Goal: Task Accomplishment & Management: Manage account settings

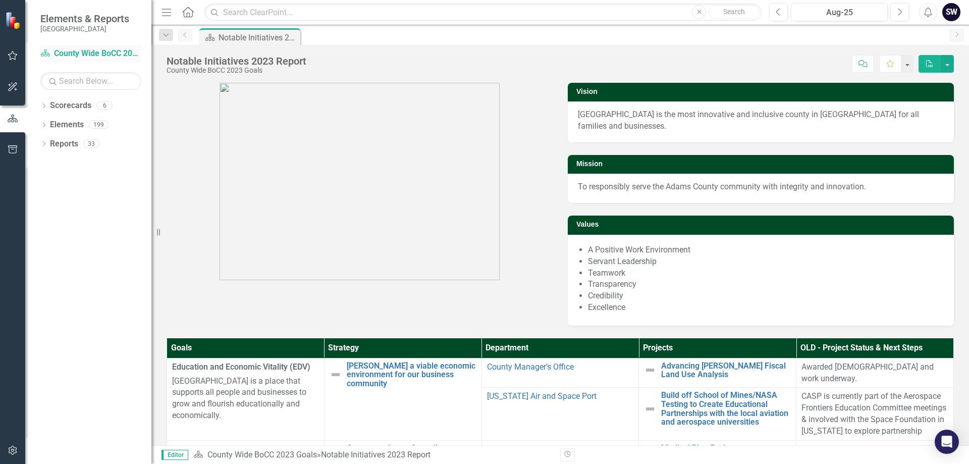
click at [67, 52] on link "Scorecard County Wide BoCC 2023 Goals" at bounding box center [90, 54] width 101 height 12
click at [125, 52] on link "Scorecard County Wide BoCC 2023 Goals" at bounding box center [90, 54] width 101 height 12
click at [46, 145] on icon "Dropdown" at bounding box center [43, 145] width 7 height 6
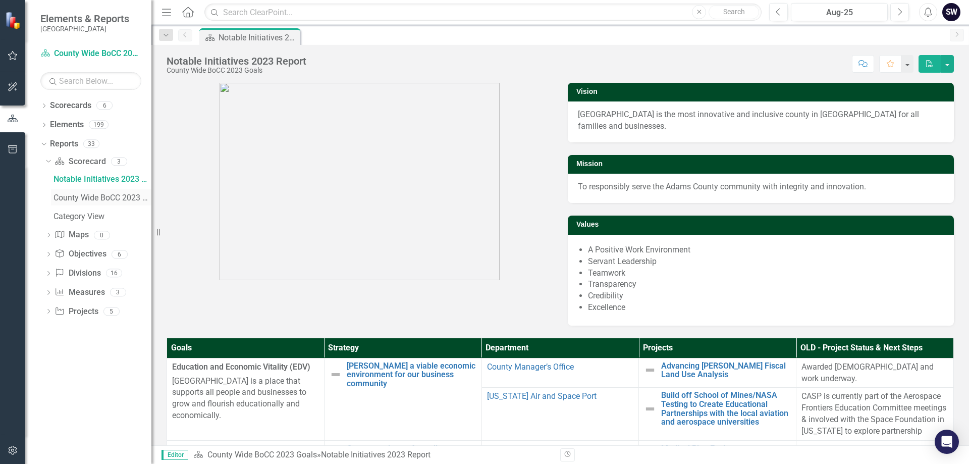
click at [96, 201] on div "County Wide BoCC 2023 Report" at bounding box center [103, 197] width 98 height 9
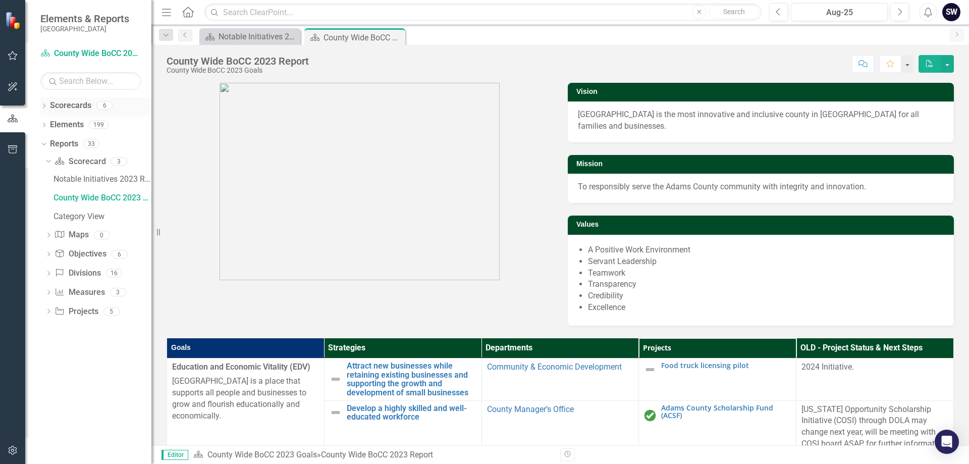
click at [43, 108] on icon "Dropdown" at bounding box center [43, 107] width 7 height 6
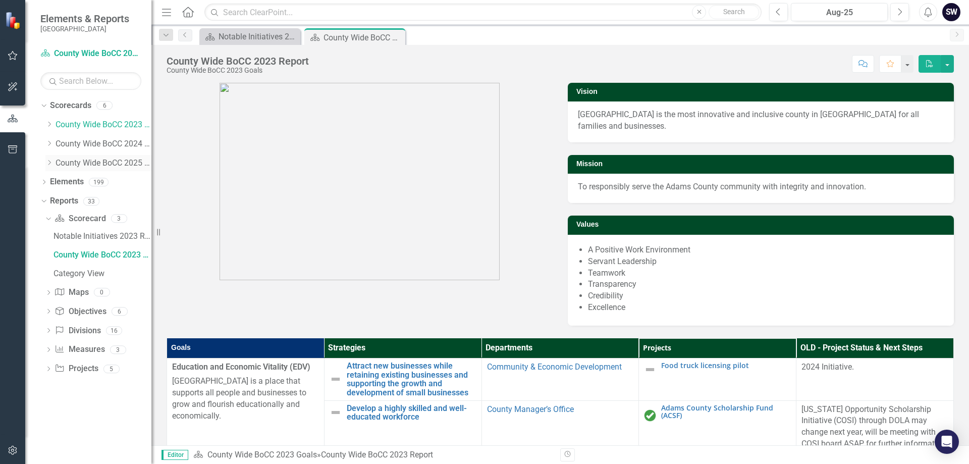
click at [93, 162] on link "County Wide BoCC 2025 Goals" at bounding box center [104, 164] width 96 height 12
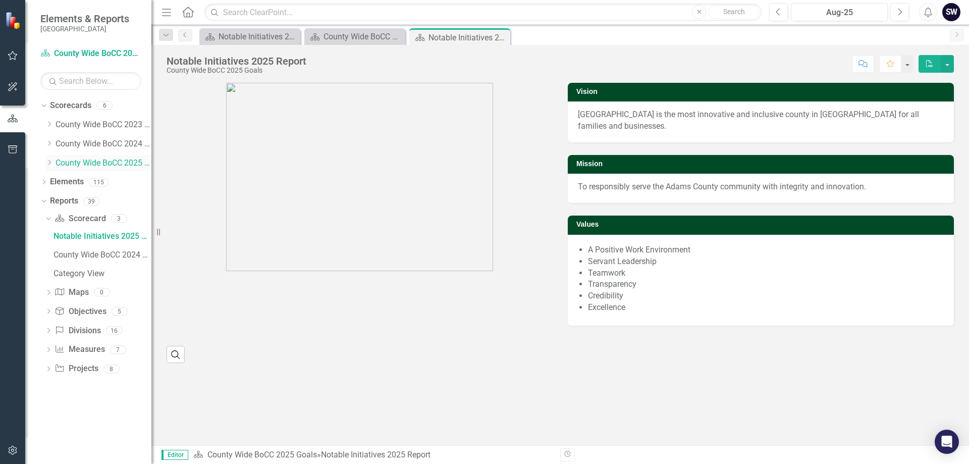
click at [49, 163] on icon "Dropdown" at bounding box center [49, 163] width 8 height 6
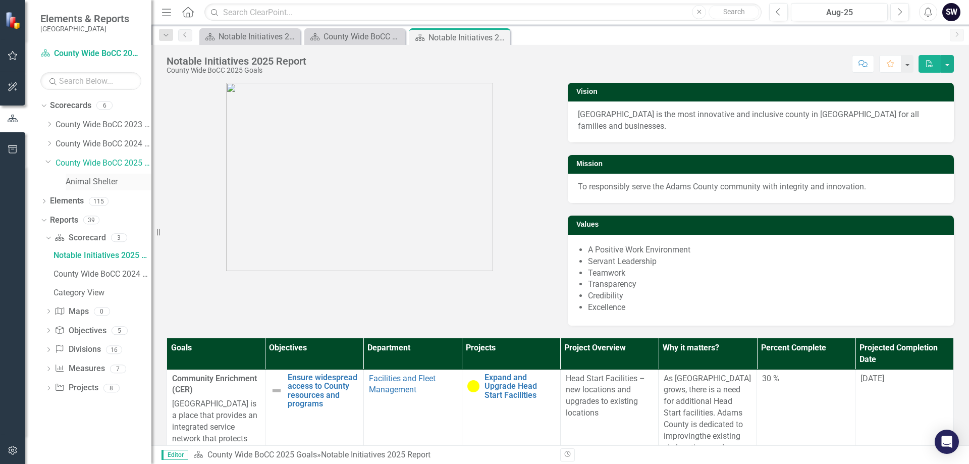
click at [95, 182] on link "Animal Shelter" at bounding box center [109, 182] width 86 height 12
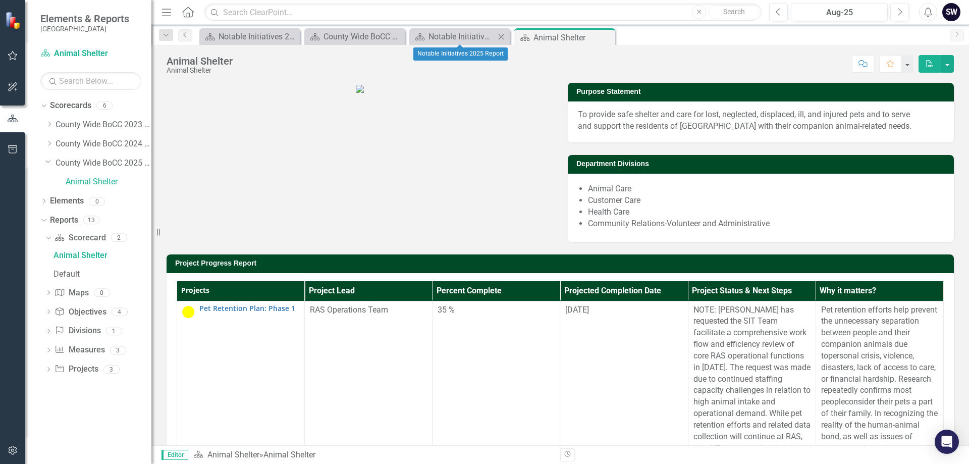
click at [503, 38] on icon at bounding box center [502, 37] width 6 height 6
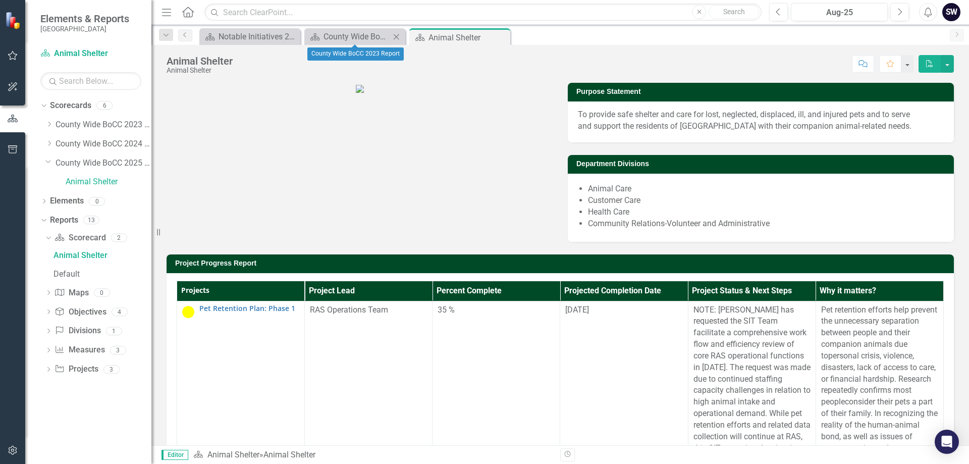
click at [398, 35] on icon at bounding box center [397, 37] width 6 height 6
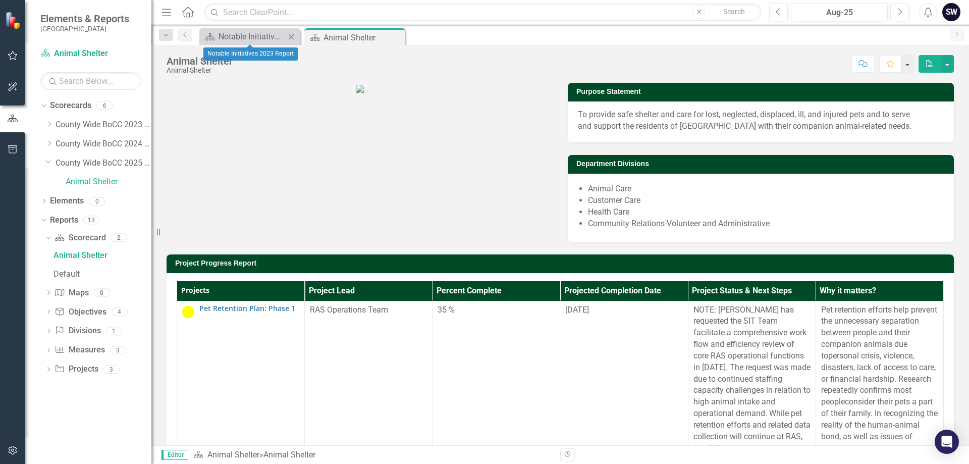
click at [292, 35] on icon "Close" at bounding box center [291, 37] width 10 height 8
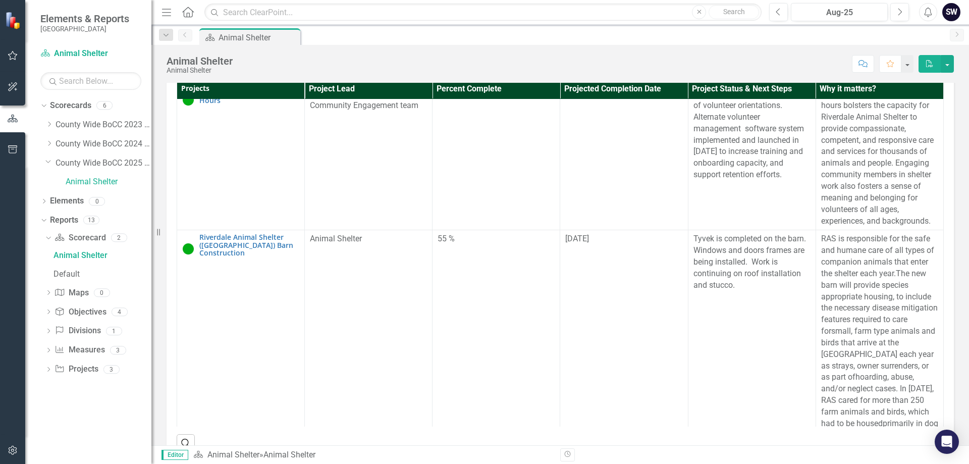
scroll to position [1060, 0]
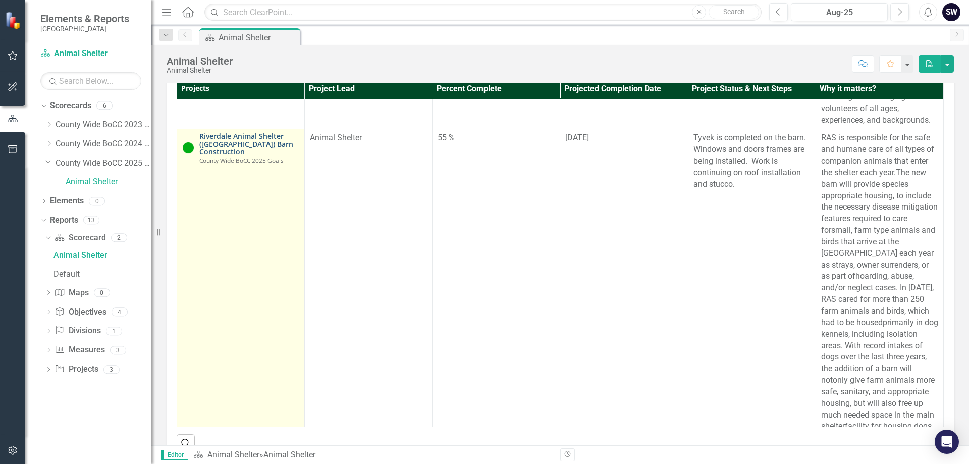
click at [240, 156] on link "Riverdale Animal Shelter ([GEOGRAPHIC_DATA]) Barn Construction" at bounding box center [249, 143] width 100 height 23
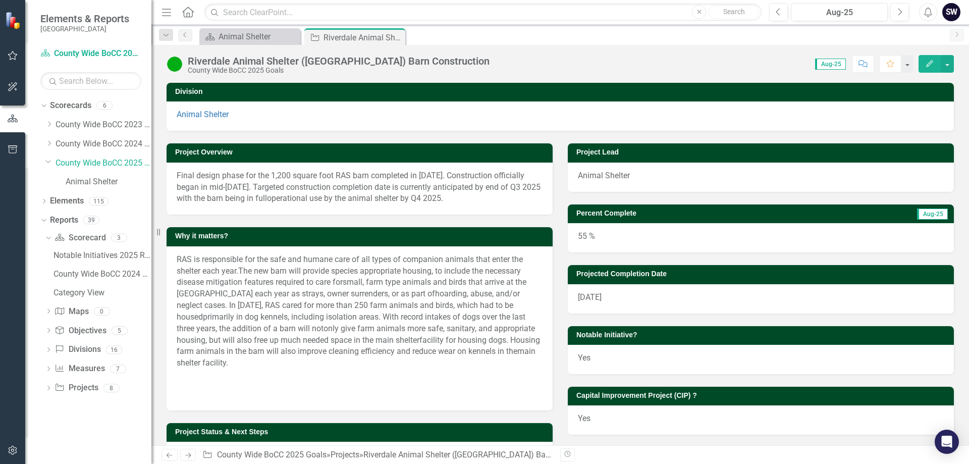
click at [830, 66] on span "Aug-25" at bounding box center [830, 64] width 31 height 11
click at [820, 64] on span "Aug-25" at bounding box center [830, 64] width 31 height 11
click at [898, 13] on icon "Next" at bounding box center [900, 12] width 6 height 9
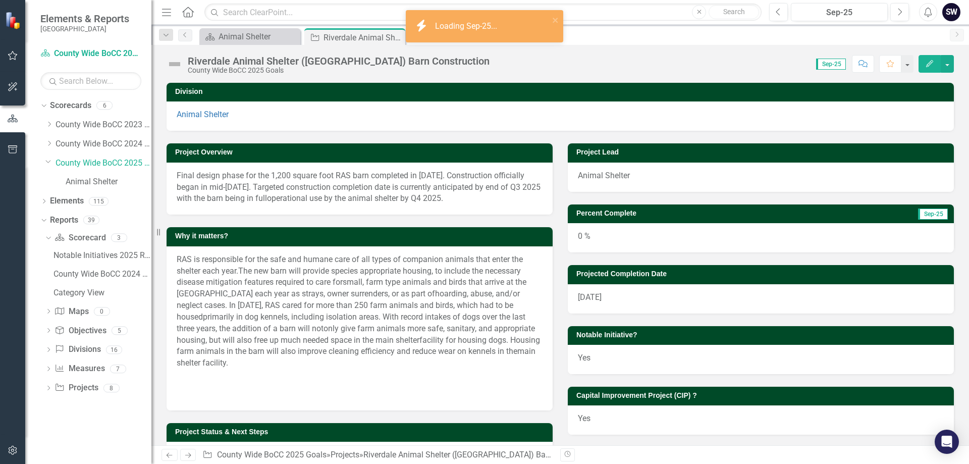
click at [585, 243] on div "0 %" at bounding box center [761, 237] width 386 height 29
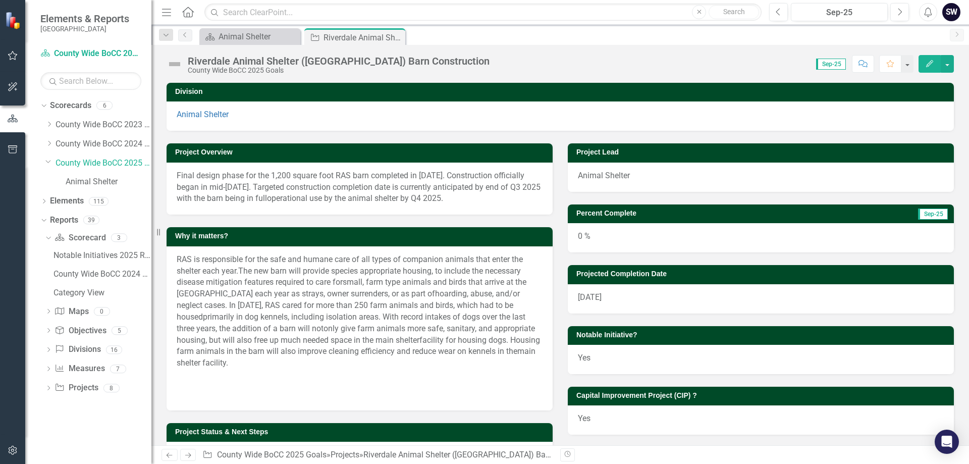
click at [578, 236] on div "0 %" at bounding box center [761, 237] width 386 height 29
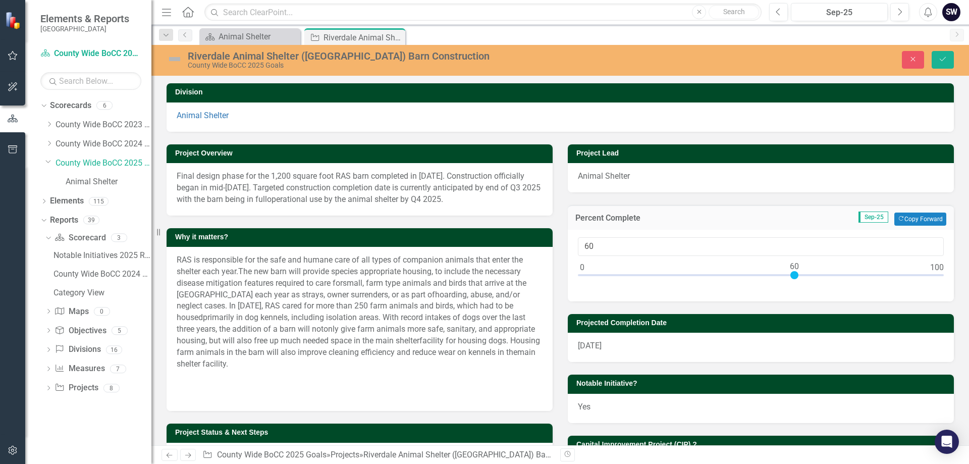
drag, startPoint x: 578, startPoint y: 275, endPoint x: 789, endPoint y: 274, distance: 211.6
click at [791, 274] on div at bounding box center [795, 275] width 8 height 8
click at [650, 202] on div "Percent Complete Sep-25 Copy Forward Copy Forward 60" at bounding box center [760, 246] width 401 height 109
type input "65"
drag, startPoint x: 794, startPoint y: 275, endPoint x: 811, endPoint y: 272, distance: 17.4
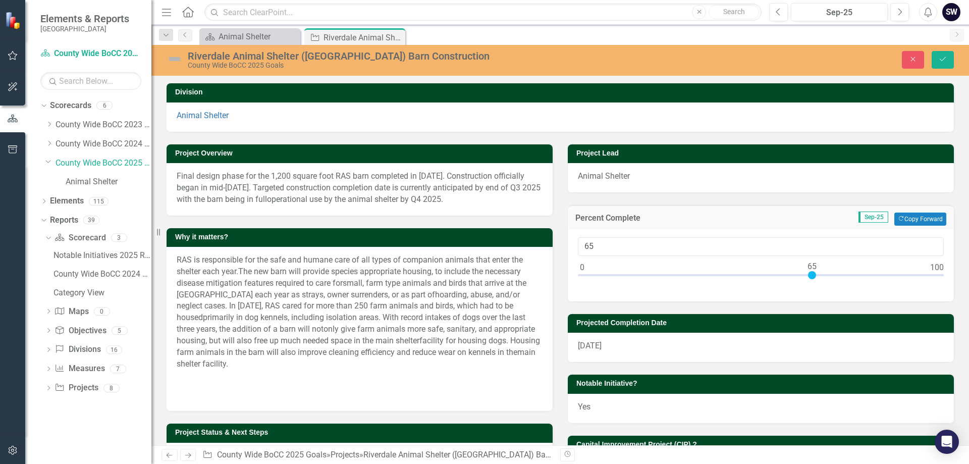
click at [811, 272] on div at bounding box center [812, 275] width 8 height 8
click at [592, 196] on div "Percent Complete Sep-25 Copy Forward Copy Forward 65" at bounding box center [760, 246] width 401 height 109
click at [944, 59] on icon "submit" at bounding box center [943, 59] width 6 height 4
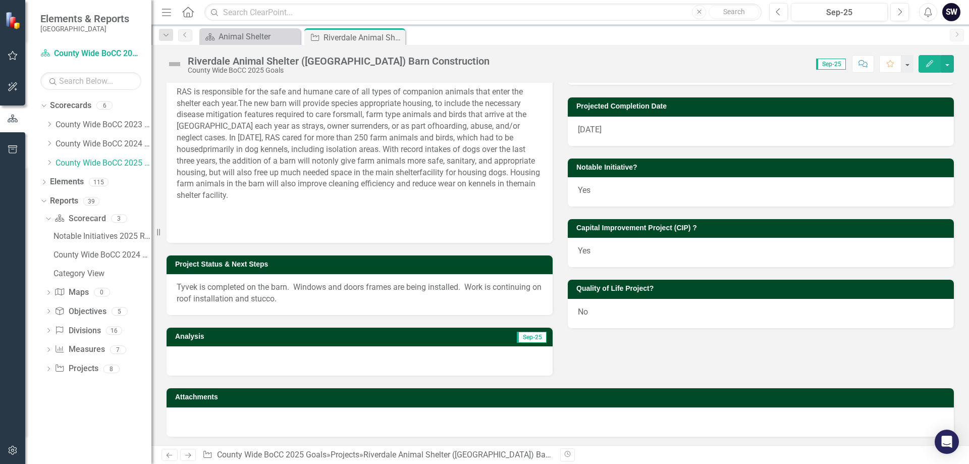
scroll to position [169, 0]
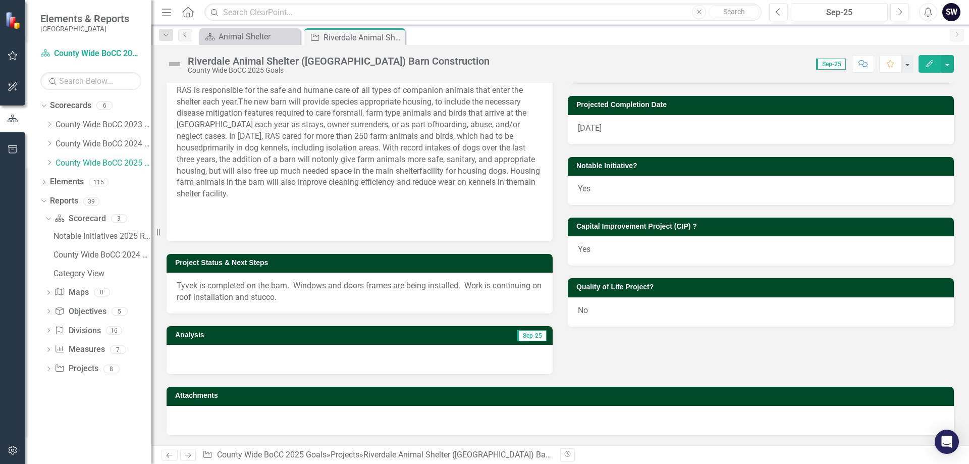
click at [178, 349] on div at bounding box center [360, 359] width 386 height 29
click at [311, 285] on p "Tyvek is completed on the barn. Windows and doors frames are being installed. W…" at bounding box center [360, 291] width 366 height 23
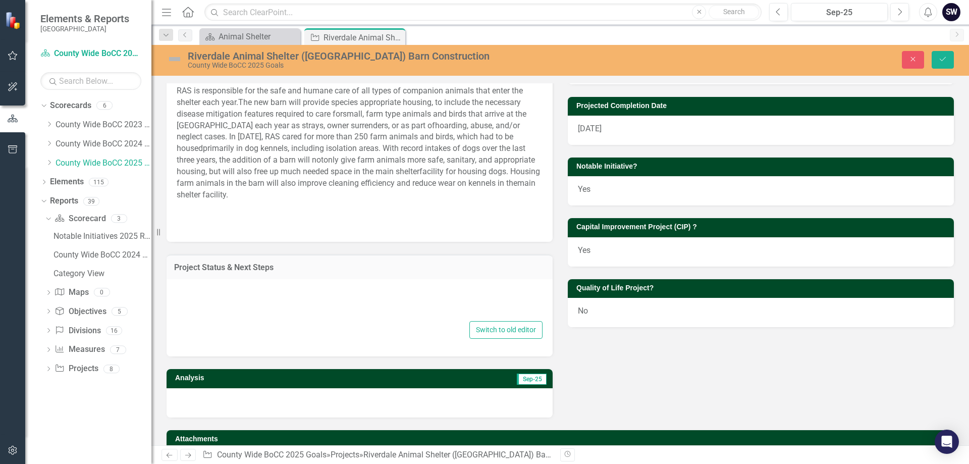
type textarea "<p>Tyvek is completed on the barn.&nbsp; Windows and doors frames are being ins…"
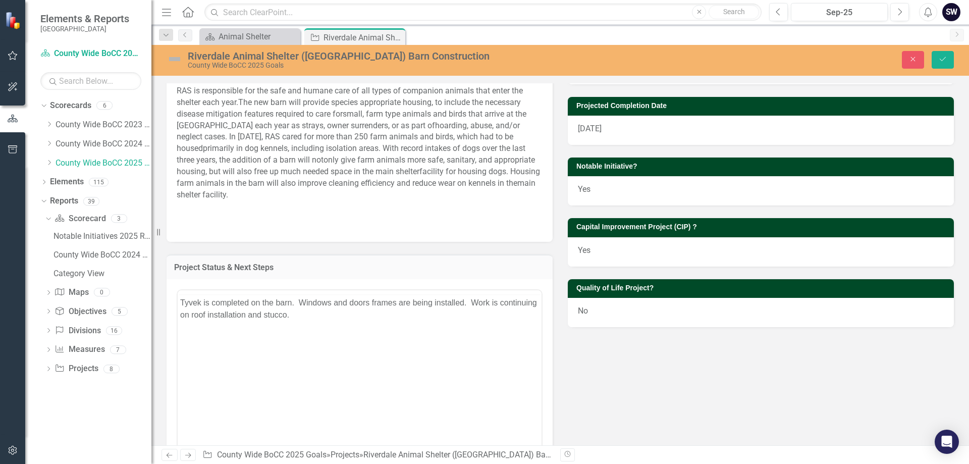
scroll to position [0, 0]
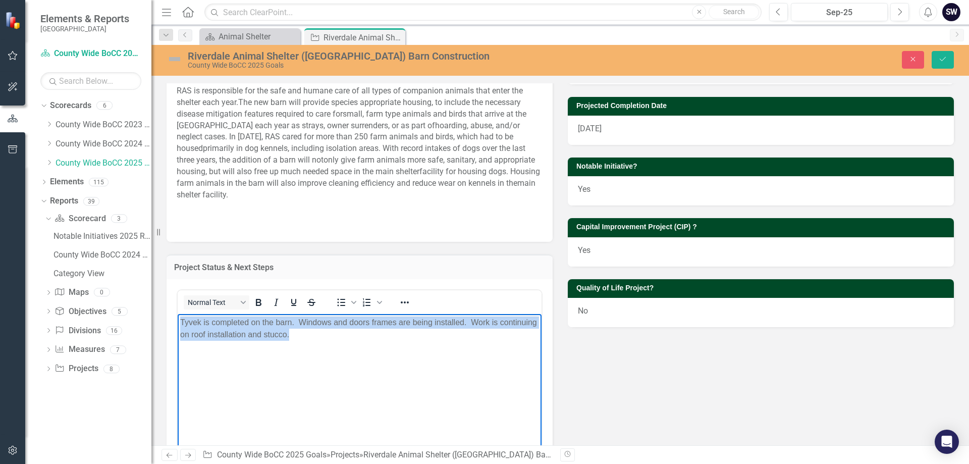
drag, startPoint x: 339, startPoint y: 341, endPoint x: 176, endPoint y: 318, distance: 165.2
click at [178, 318] on html "Tyvek is completed on the barn. Windows and doors frames are being installed. W…" at bounding box center [360, 389] width 364 height 151
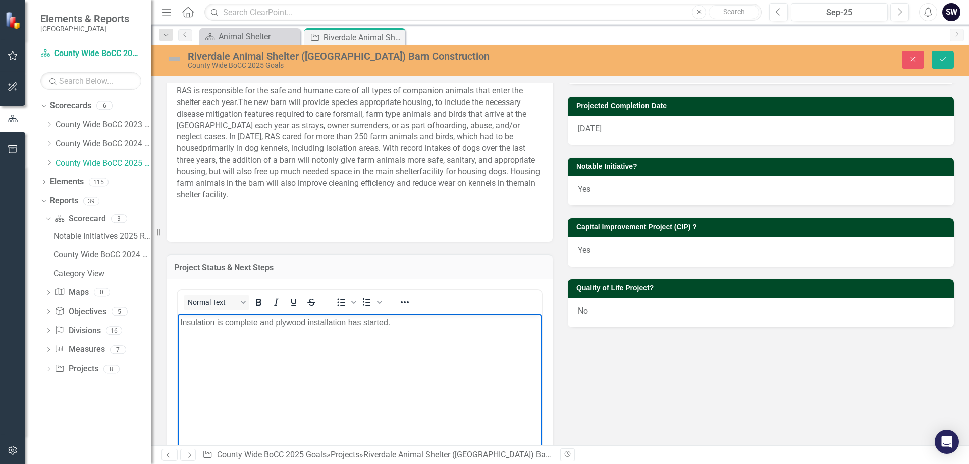
click at [397, 321] on p "Insulation is complete and plywood installation has started." at bounding box center [359, 322] width 359 height 12
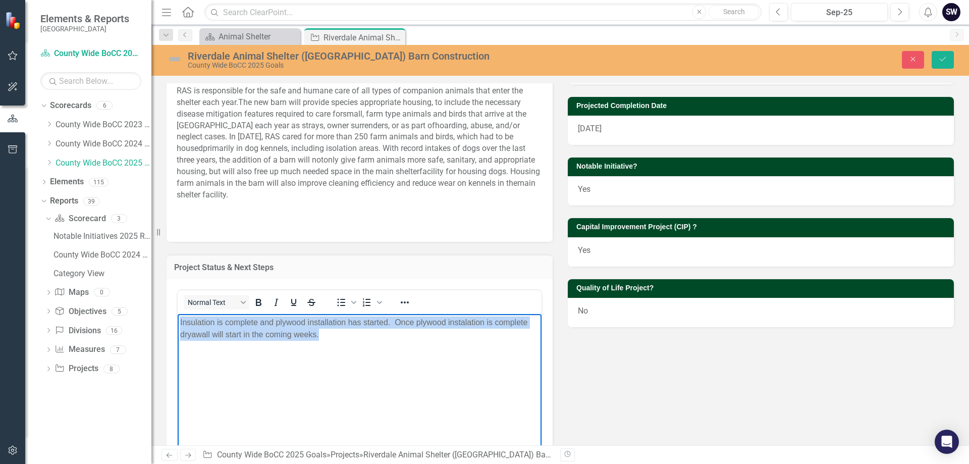
drag, startPoint x: 321, startPoint y: 335, endPoint x: 177, endPoint y: 317, distance: 145.0
click at [178, 317] on html "Insulation is complete and plywood installation has started. Once plywood insta…" at bounding box center [360, 389] width 364 height 151
copy p "Insulation is complete and plywood installation has started. Once plywood insta…"
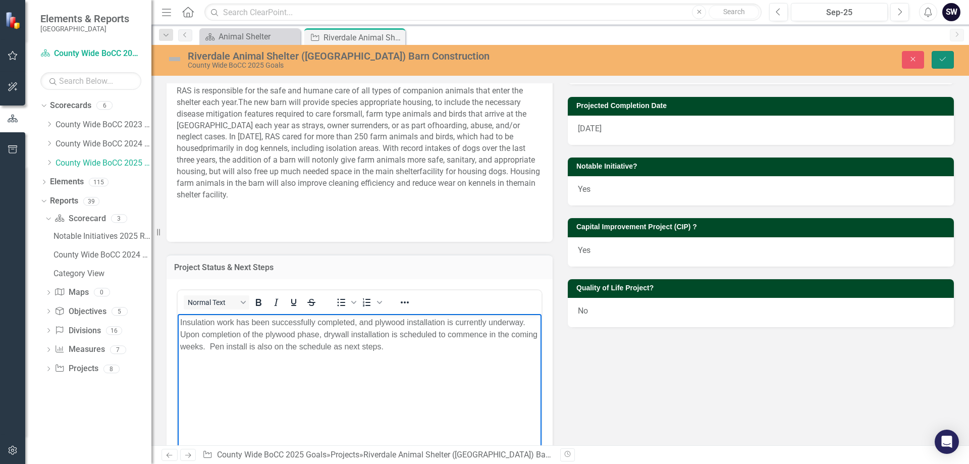
click at [944, 61] on icon "Save" at bounding box center [943, 59] width 9 height 7
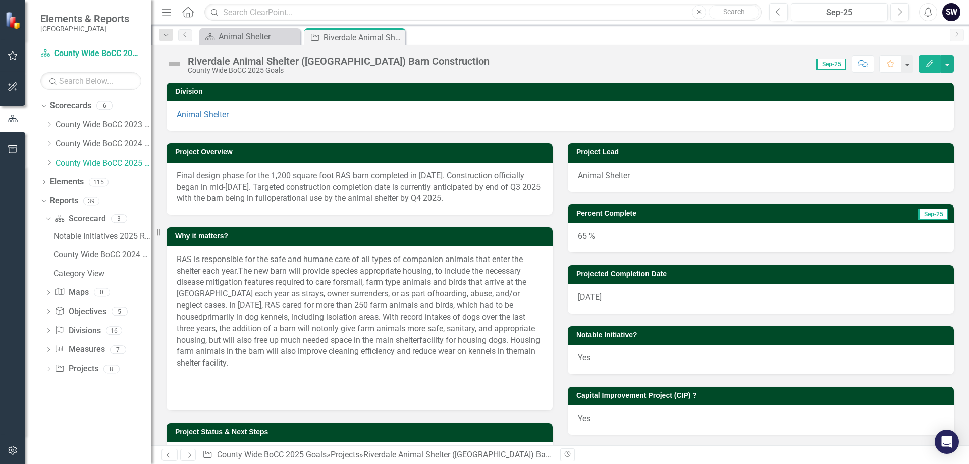
click at [174, 66] on img at bounding box center [175, 64] width 16 height 16
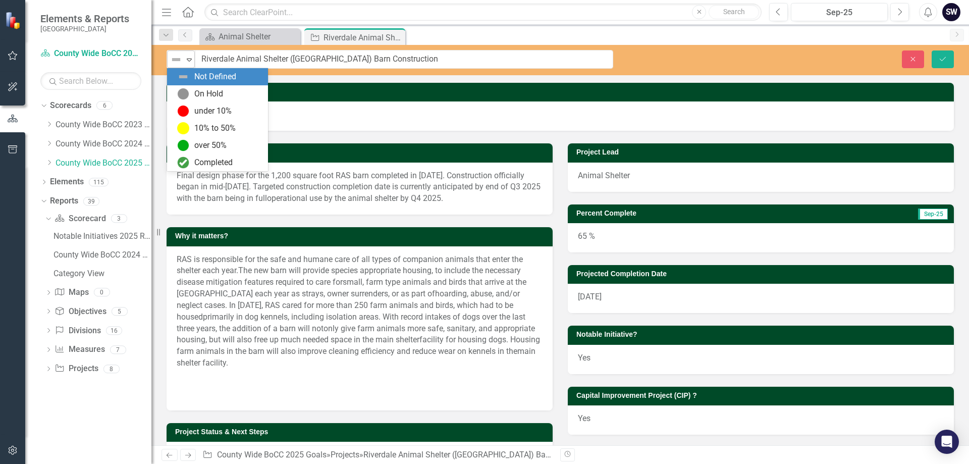
click at [189, 62] on icon "Expand" at bounding box center [189, 60] width 10 height 8
click at [195, 146] on div "over 50%" at bounding box center [210, 146] width 32 height 12
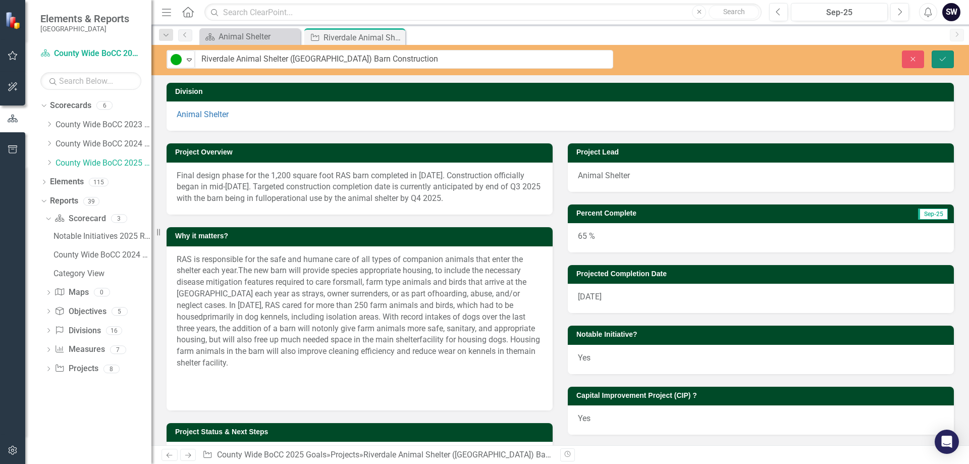
click at [944, 57] on icon "Save" at bounding box center [943, 59] width 9 height 7
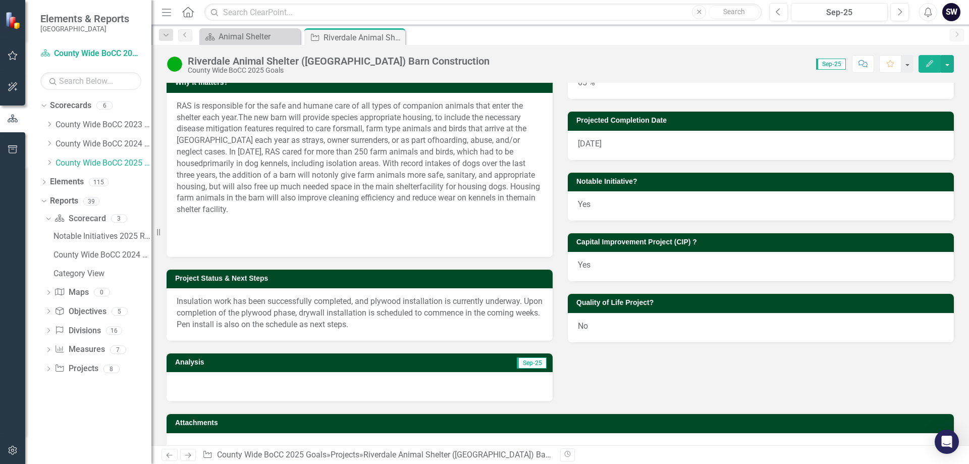
scroll to position [181, 0]
